Goal: Find specific page/section: Find specific page/section

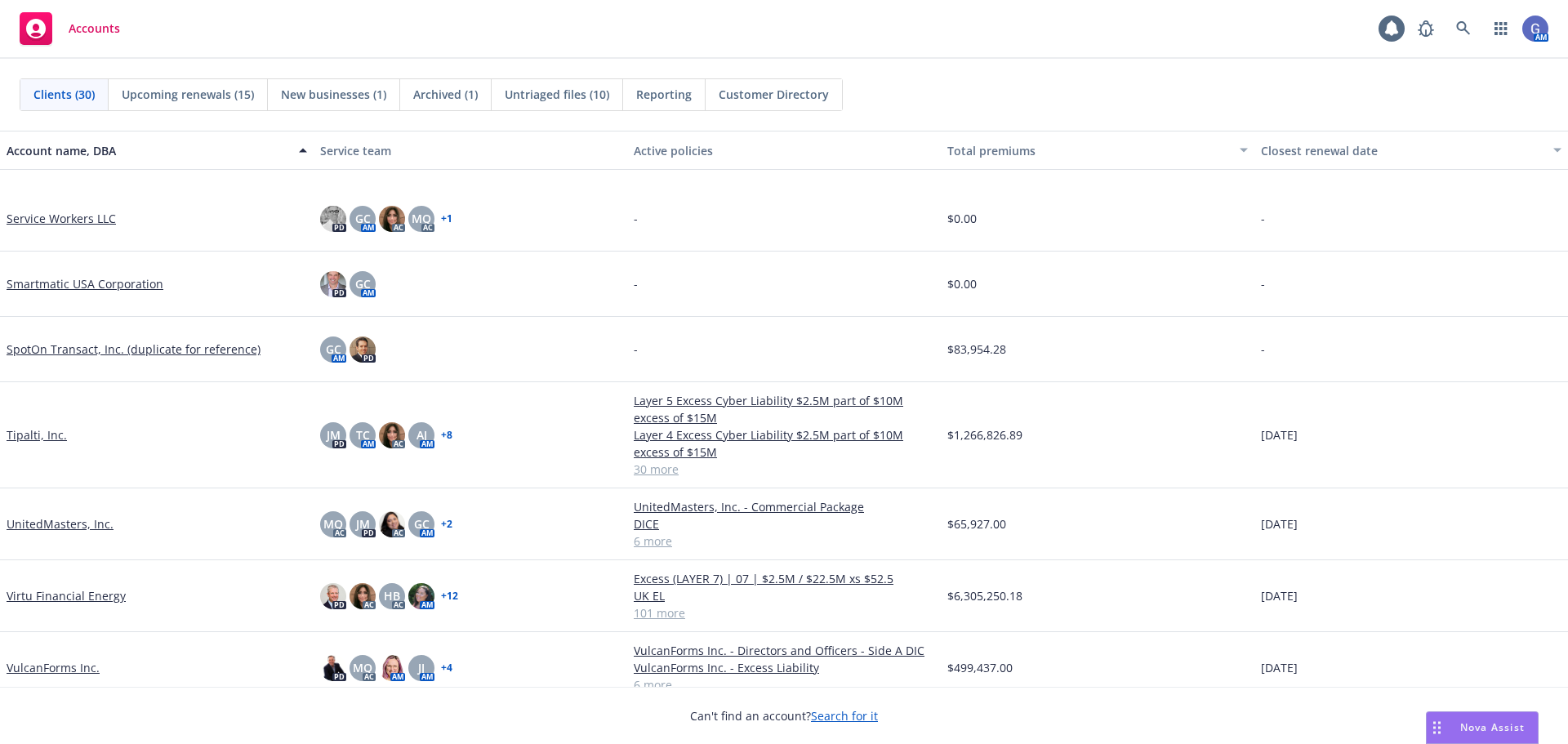
scroll to position [1388, 0]
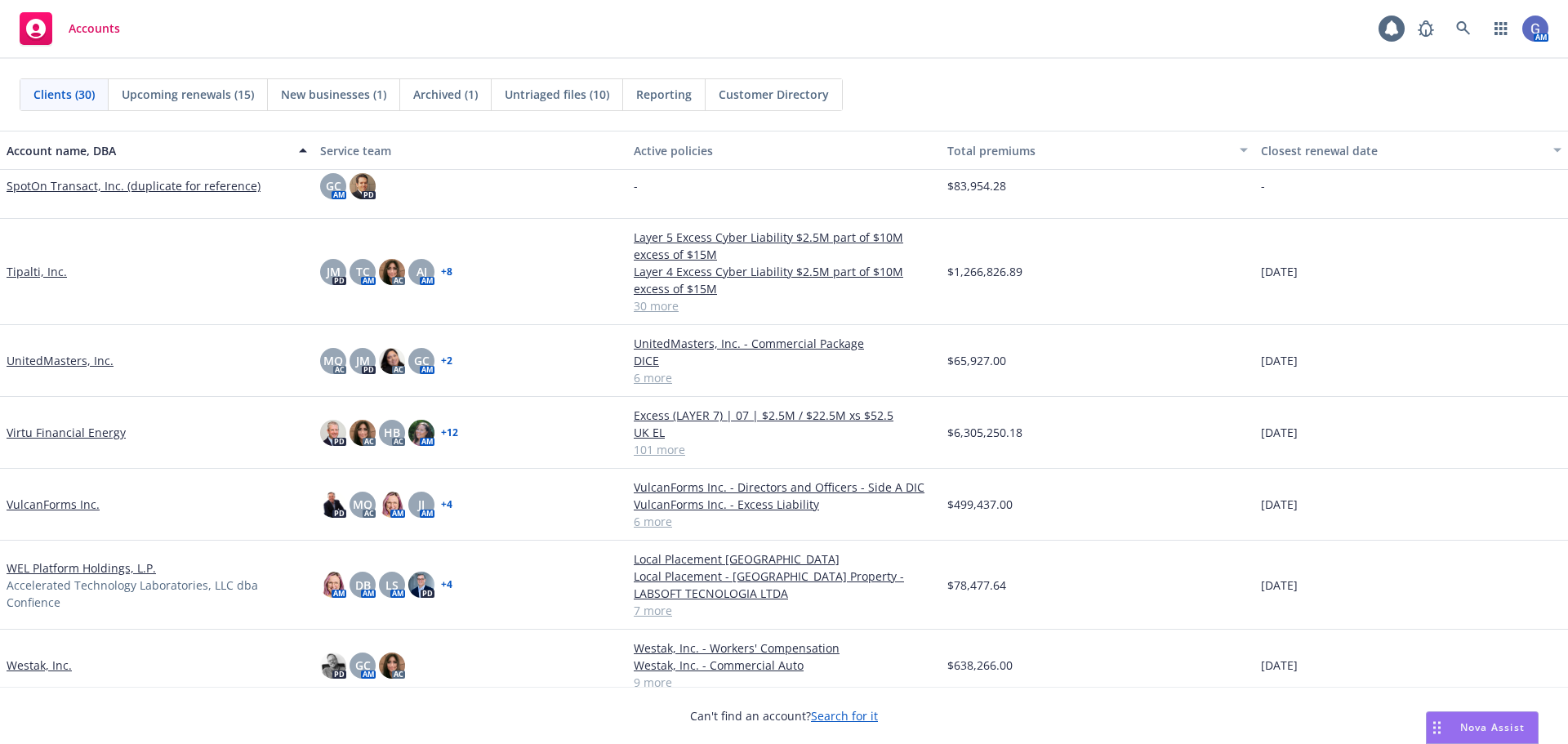
click at [50, 358] on link "UnitedMasters, Inc." at bounding box center [60, 360] width 107 height 17
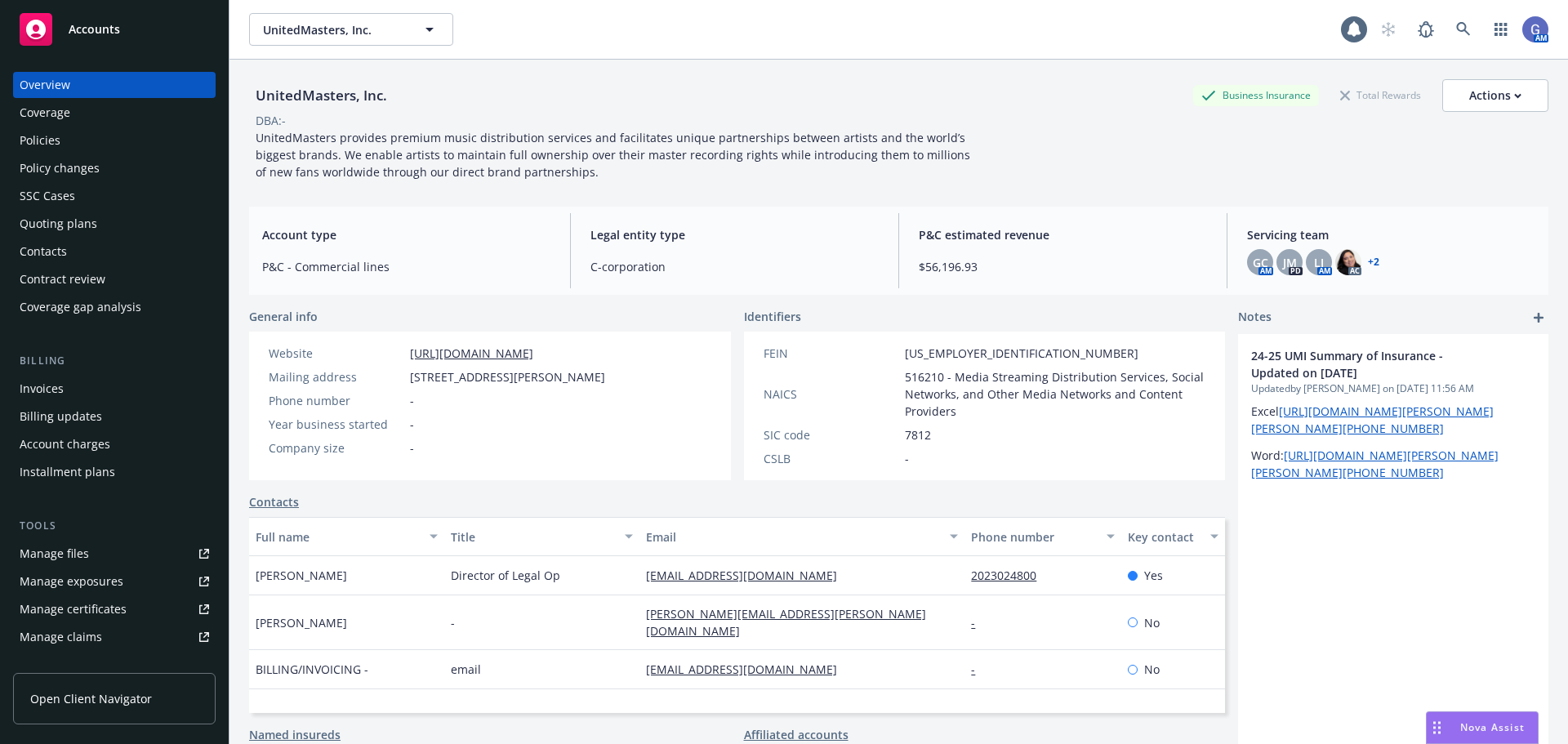
click at [24, 145] on div "Policies" at bounding box center [40, 140] width 41 height 26
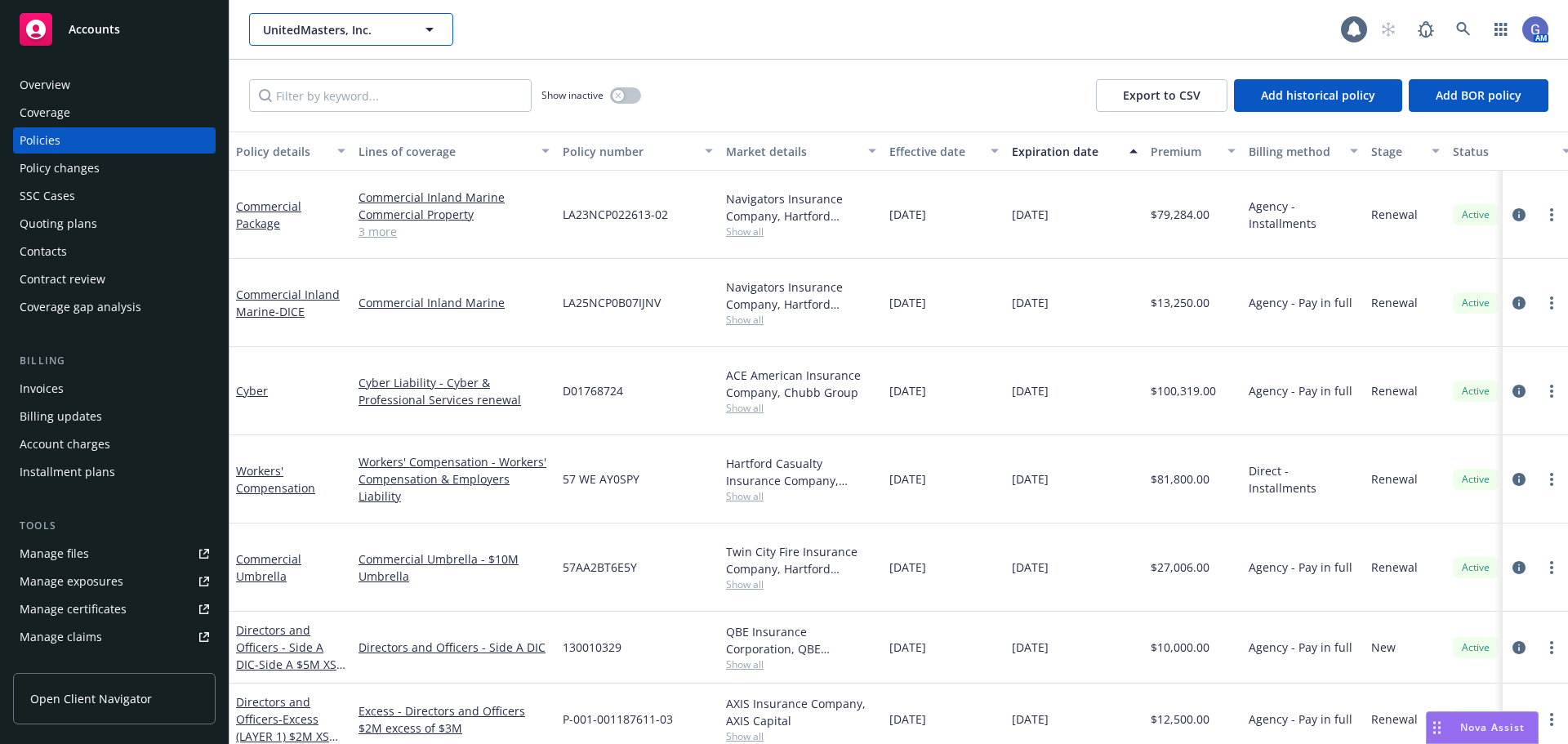
click at [432, 24] on icon "button" at bounding box center [429, 29] width 20 height 20
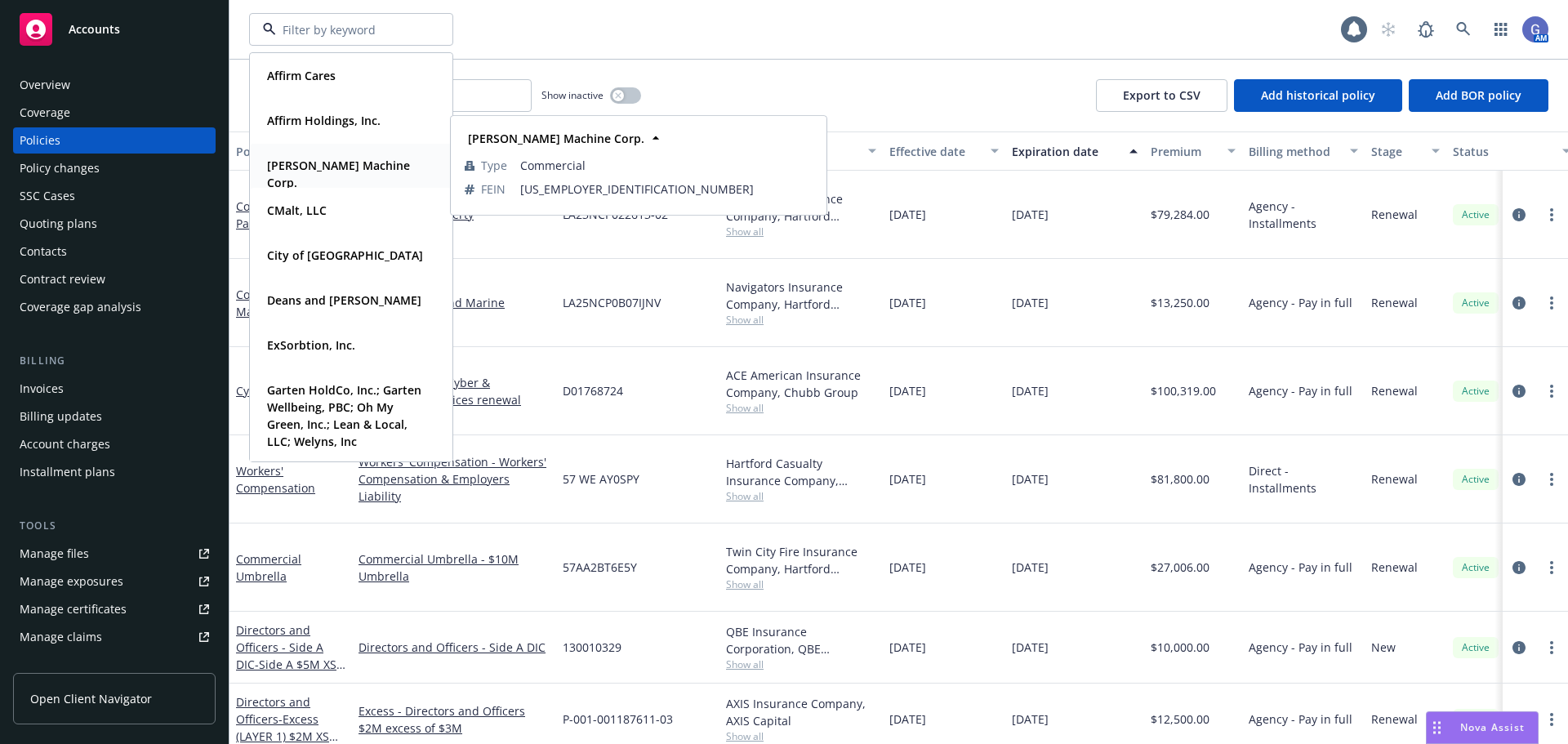
click at [358, 171] on strong "[PERSON_NAME] Machine Corp." at bounding box center [338, 173] width 143 height 33
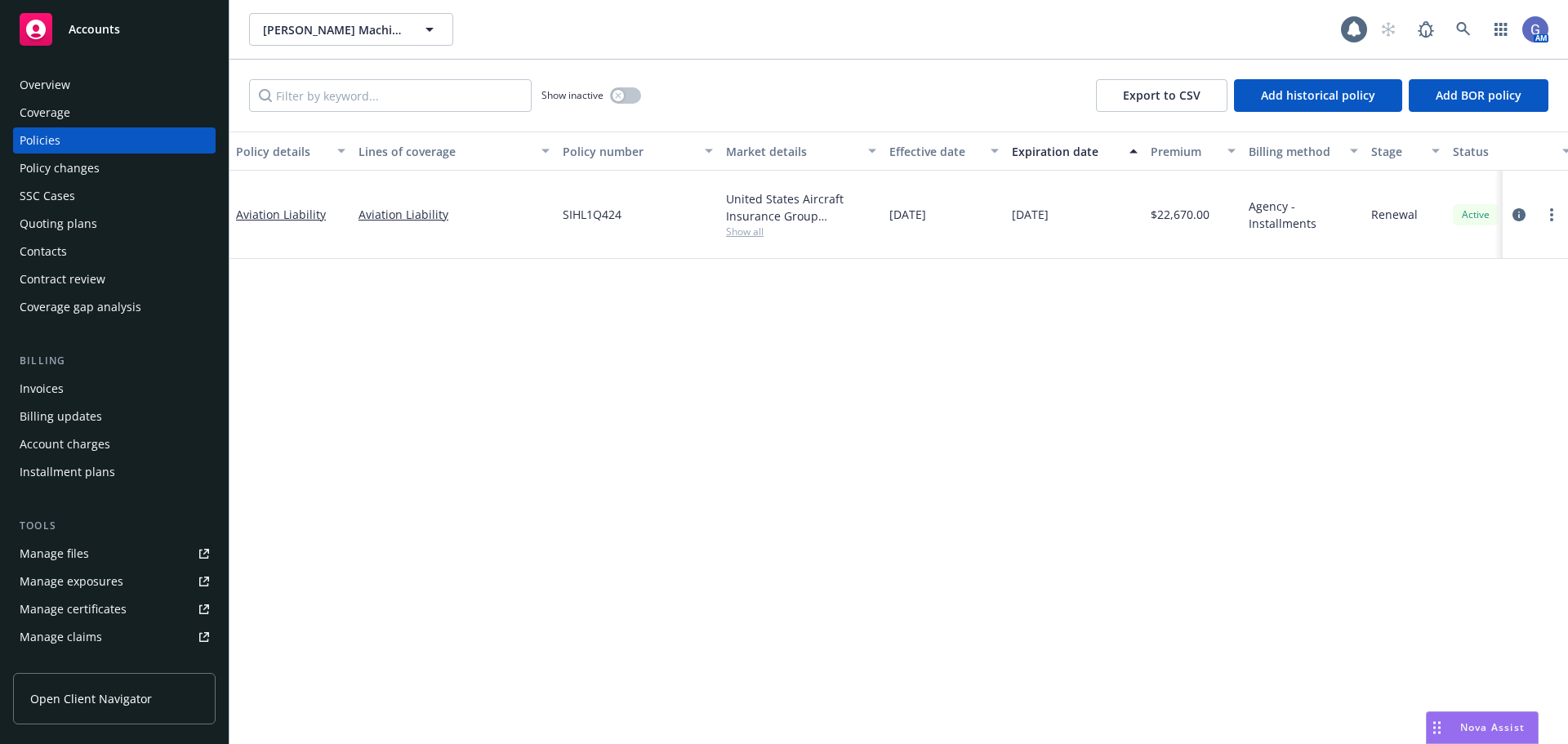
click at [45, 388] on div "Invoices" at bounding box center [42, 388] width 44 height 26
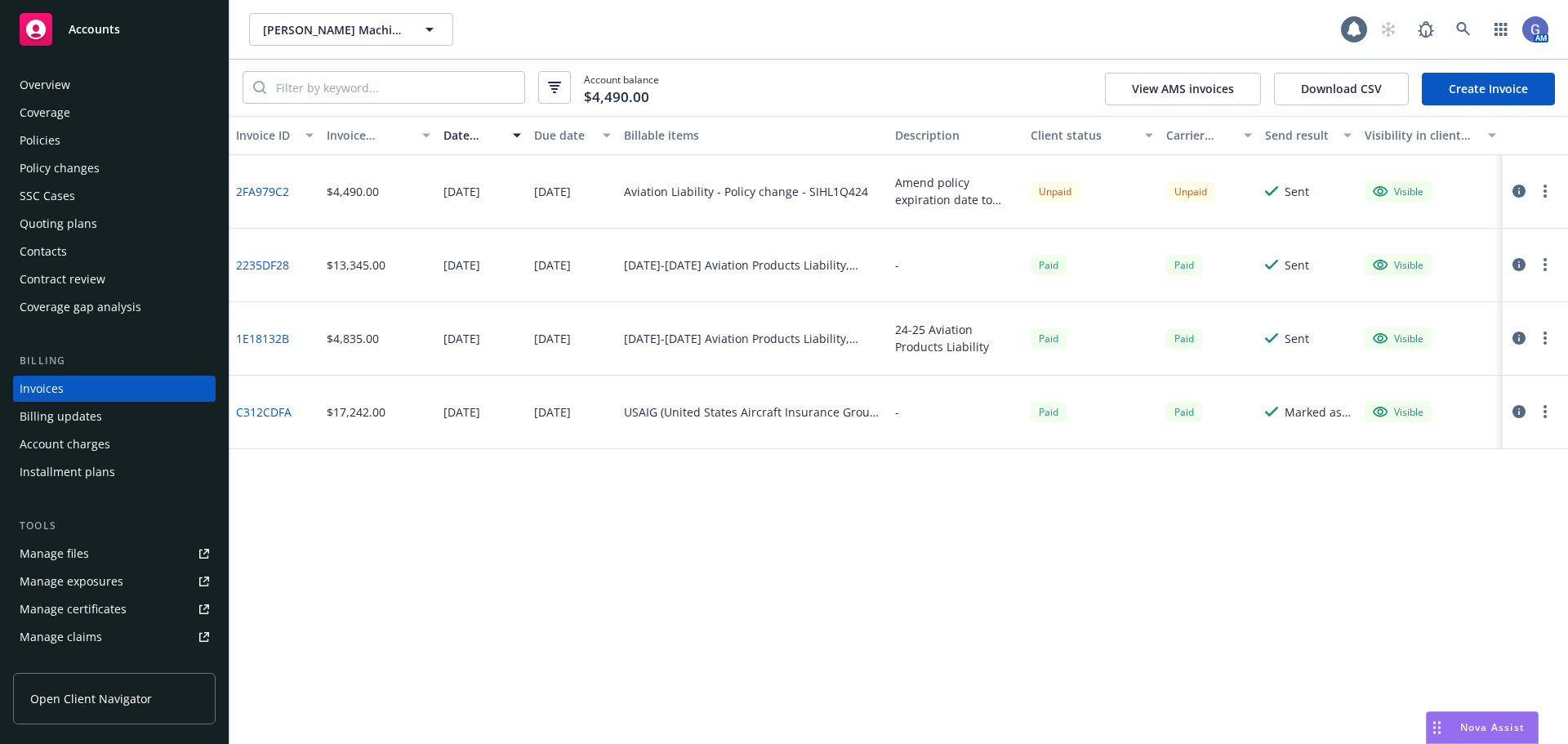
click at [1518, 189] on icon "button" at bounding box center [1518, 191] width 13 height 13
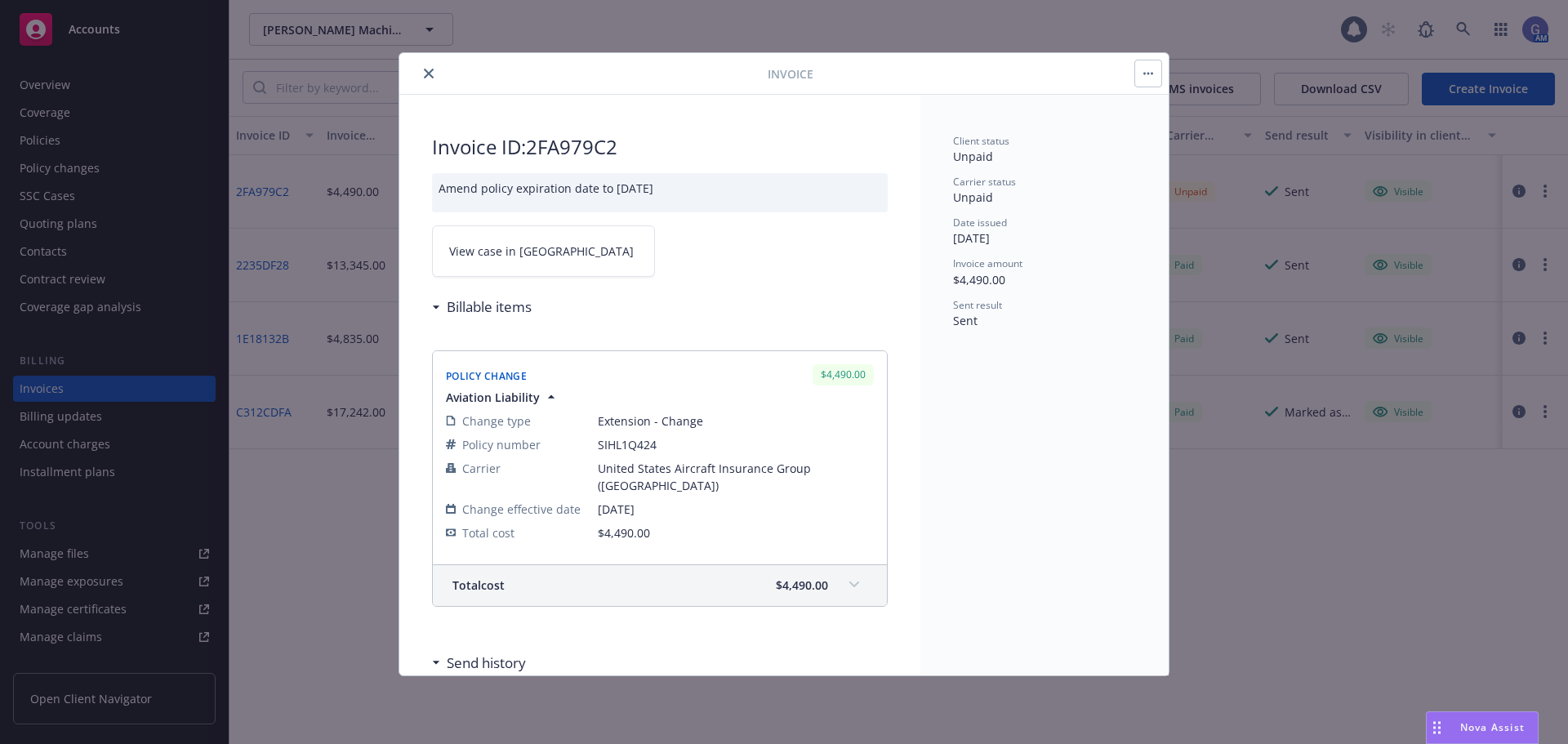
click at [424, 75] on icon "close" at bounding box center [428, 73] width 10 height 10
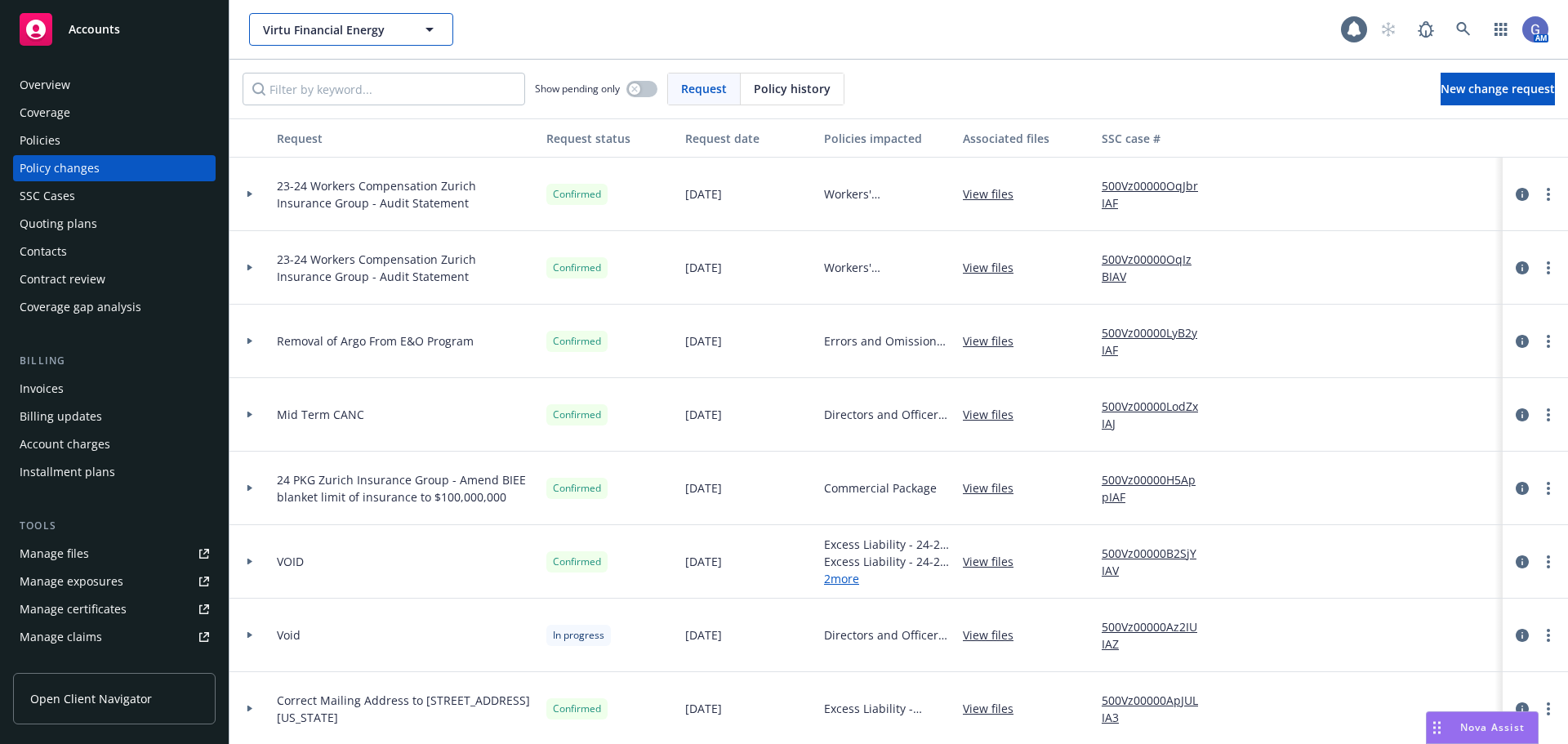
click at [410, 31] on button "Virtu Financial Energy" at bounding box center [351, 29] width 204 height 33
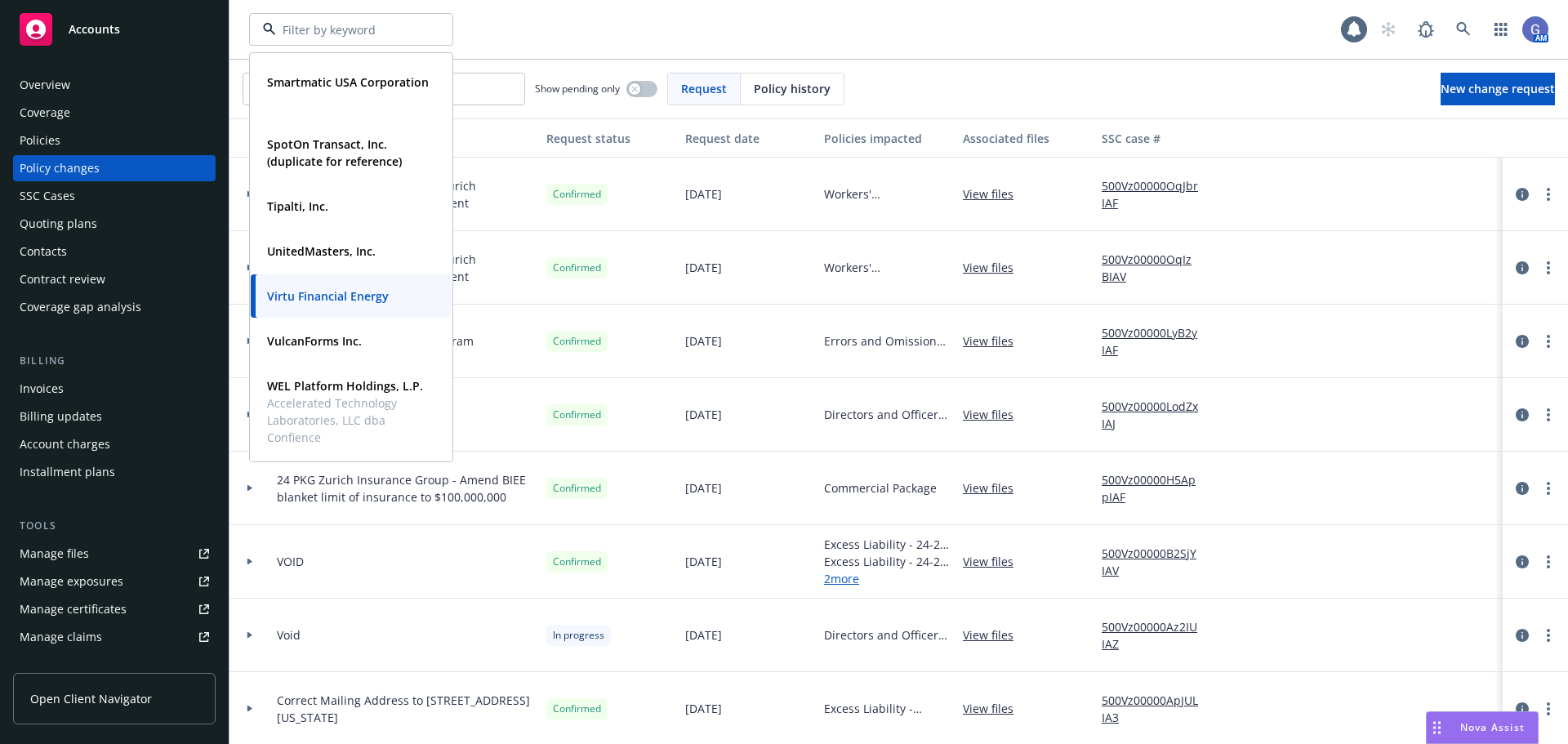
scroll to position [1307, 0]
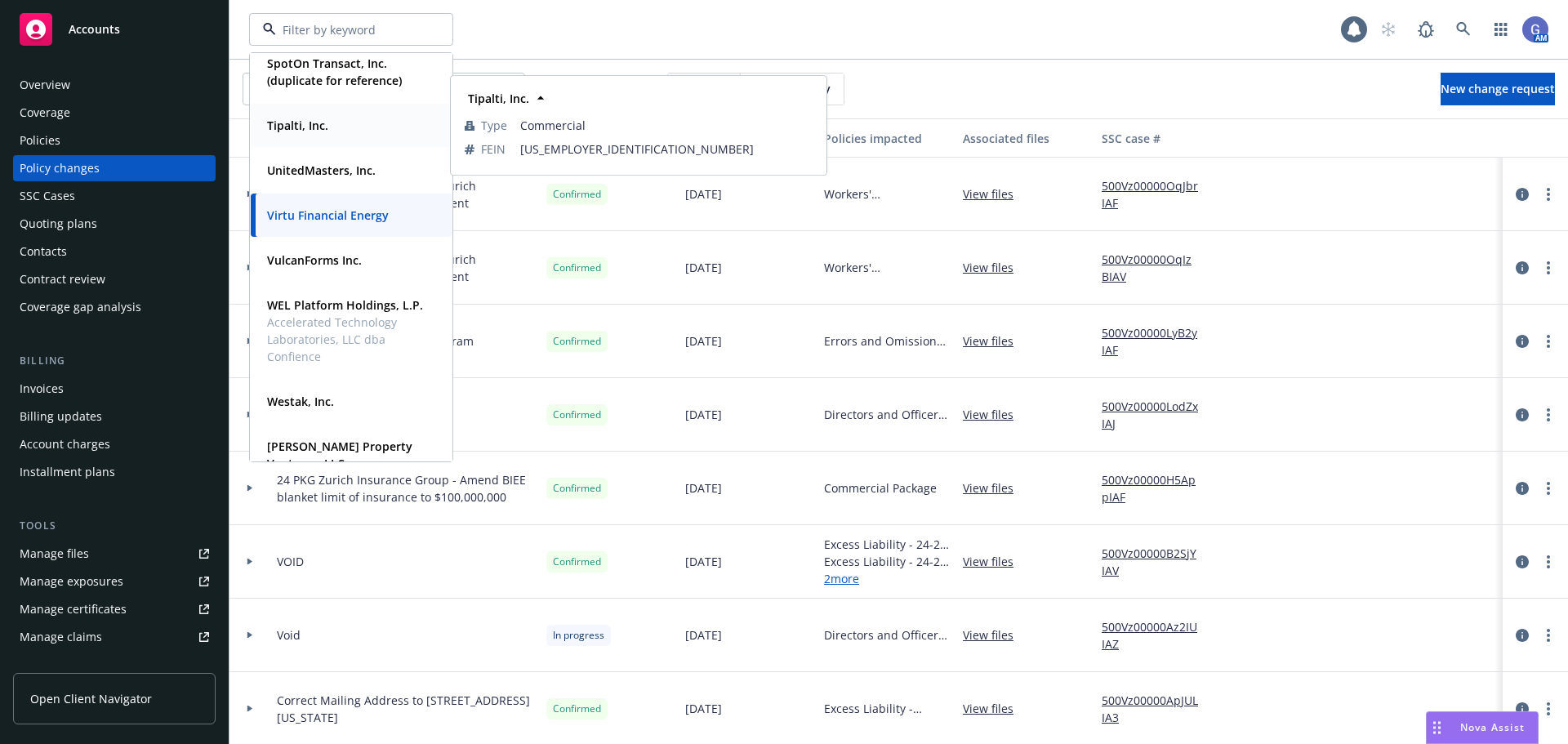
click at [299, 130] on strong "Tipalti, Inc." at bounding box center [297, 124] width 61 height 15
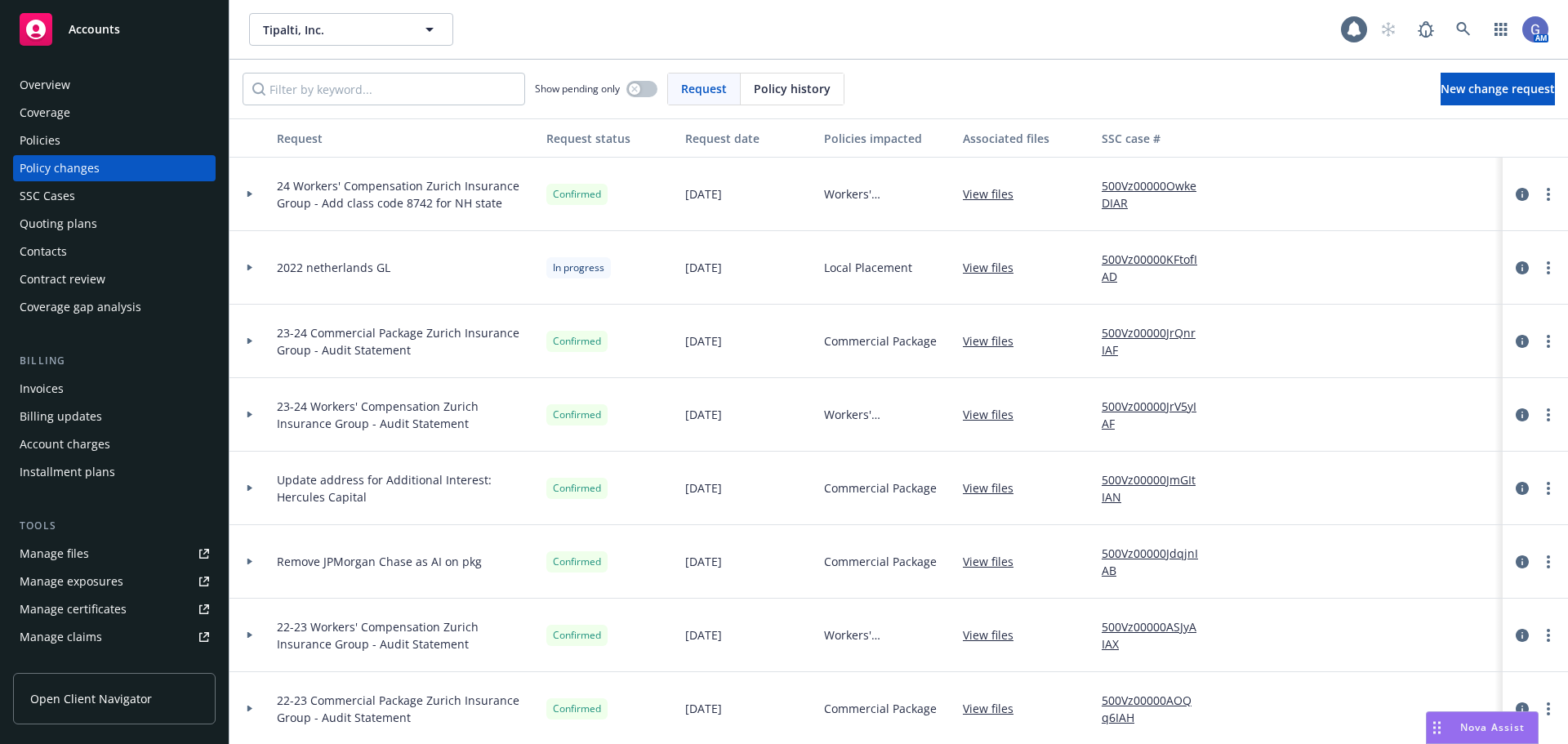
click at [47, 140] on div "Policies" at bounding box center [40, 140] width 41 height 26
